Goal: Task Accomplishment & Management: Use online tool/utility

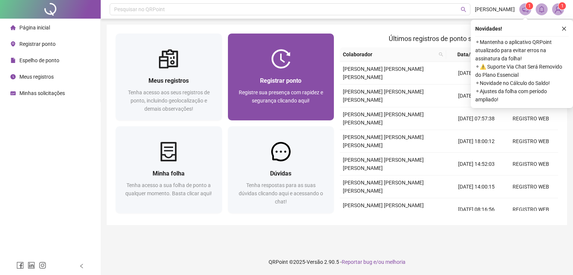
click at [279, 72] on div "Registrar ponto Registre sua presença com rapidez e segurança clicando aqui!" at bounding box center [281, 95] width 106 height 52
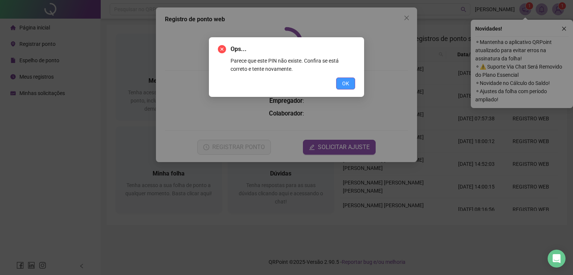
click at [340, 85] on button "OK" at bounding box center [345, 84] width 19 height 12
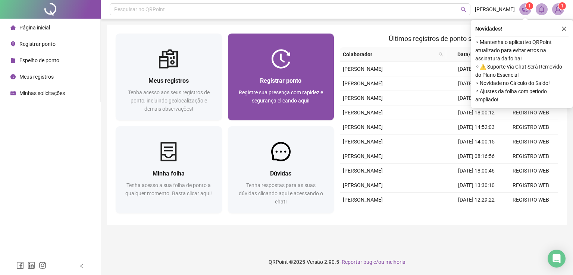
click at [257, 71] on div "Registrar ponto Registre sua presença com rapidez e segurança clicando aqui!" at bounding box center [281, 95] width 106 height 52
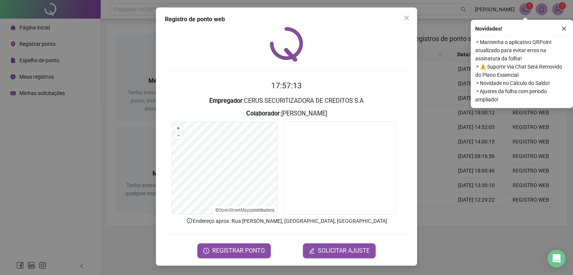
click at [230, 239] on form "17:57:13 Empregador : CERUS SECURITIZADORA DE CREDITOS [PERSON_NAME] : [PERSON_…" at bounding box center [286, 169] width 243 height 178
click at [230, 244] on button "REGISTRAR PONTO" at bounding box center [234, 251] width 74 height 15
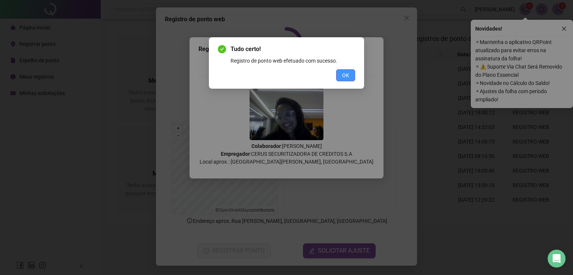
click at [344, 72] on span "OK" at bounding box center [345, 75] width 7 height 8
